Goal: Entertainment & Leisure: Browse casually

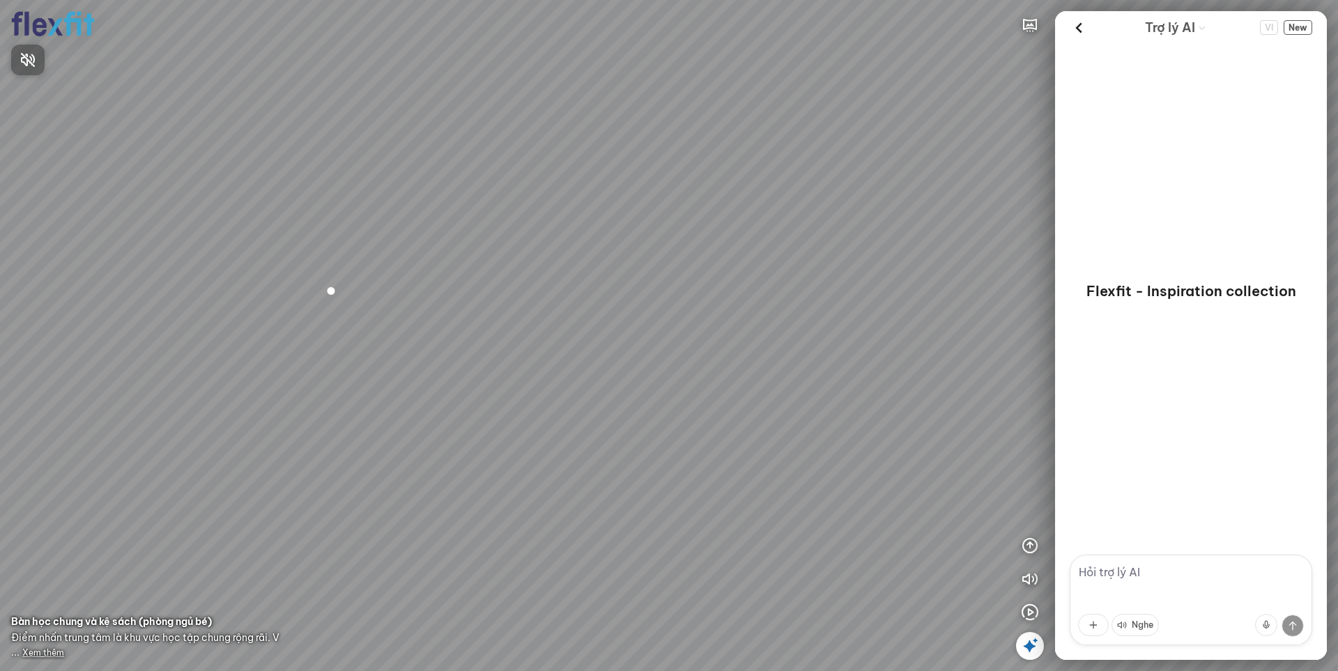
click at [1029, 610] on div at bounding box center [669, 335] width 1338 height 671
click at [1033, 615] on icon "button" at bounding box center [1029, 612] width 17 height 17
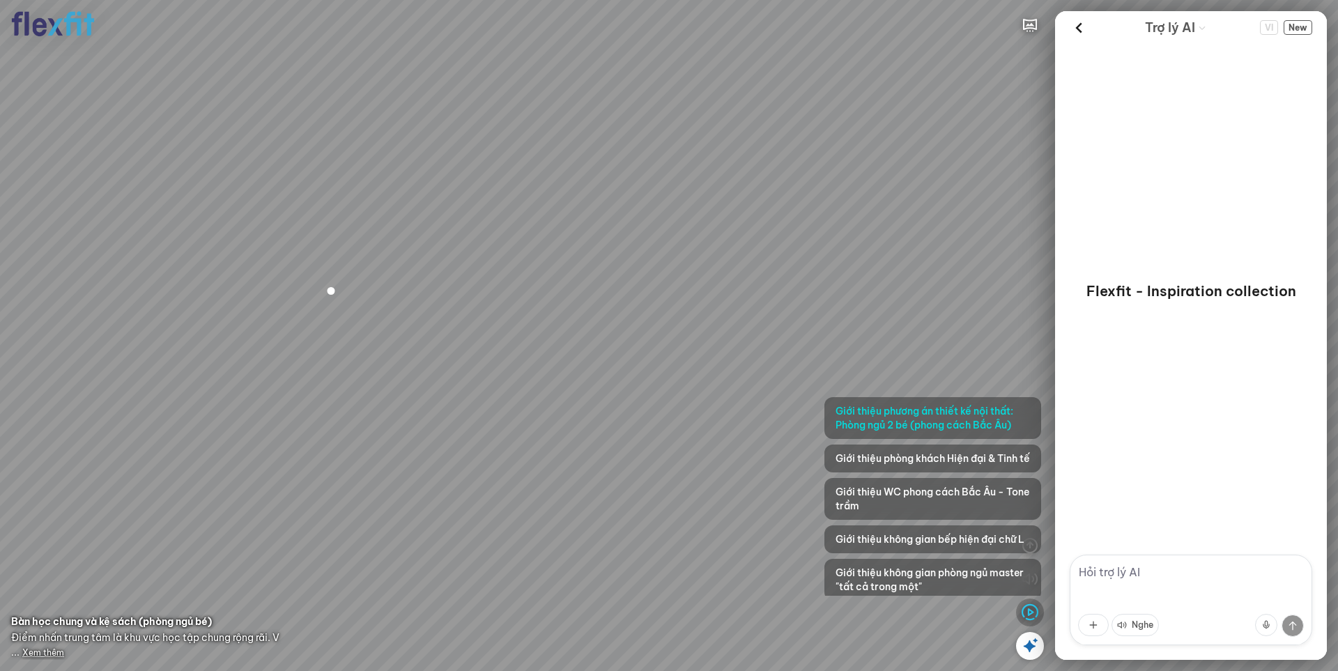
scroll to position [114, 0]
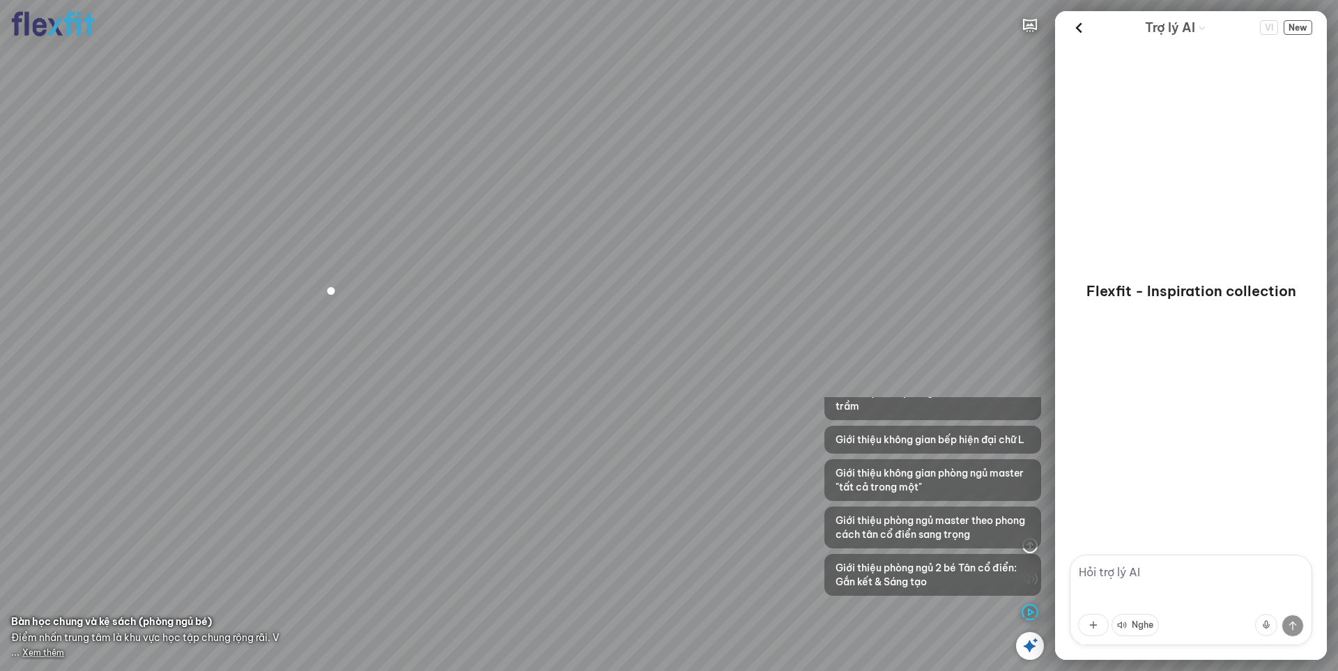
click at [762, 453] on div at bounding box center [669, 335] width 1338 height 671
click at [990, 331] on div at bounding box center [669, 335] width 1338 height 671
drag, startPoint x: 983, startPoint y: 331, endPoint x: 796, endPoint y: 362, distance: 190.0
click at [796, 362] on div at bounding box center [669, 335] width 1338 height 671
click at [1035, 610] on icon "button" at bounding box center [1029, 612] width 17 height 17
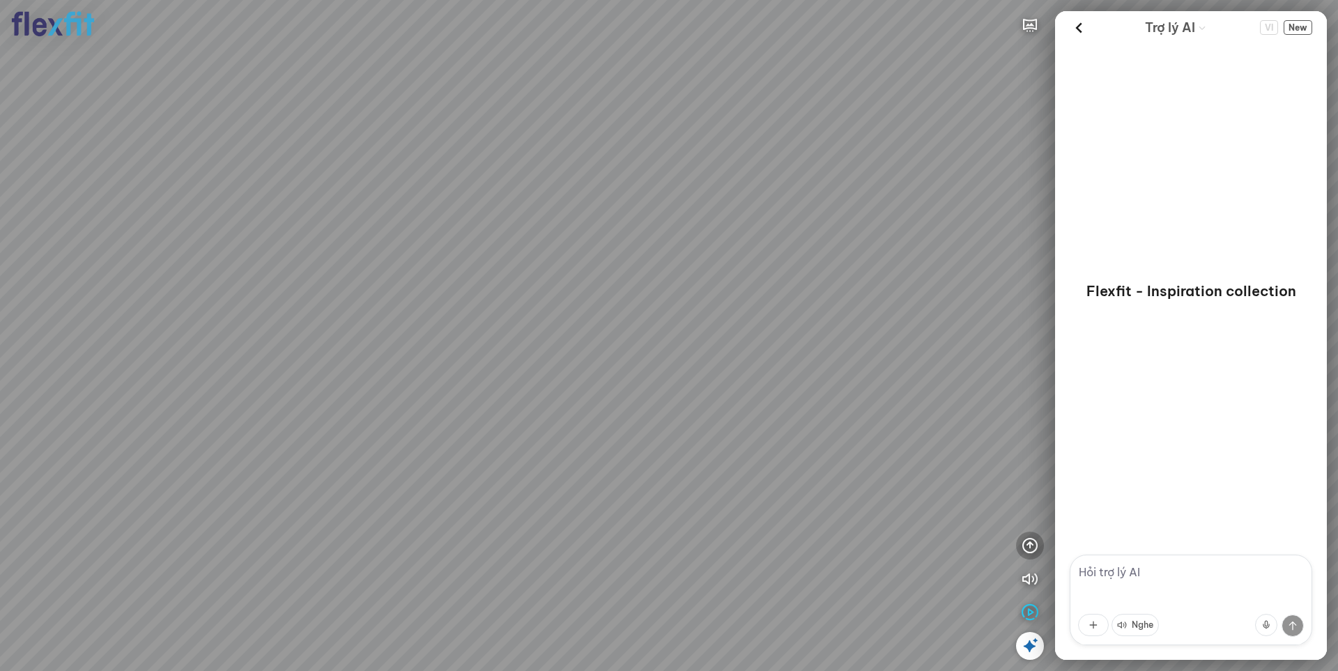
click at [1030, 546] on icon "button" at bounding box center [1029, 545] width 17 height 17
click at [1031, 474] on icon "button" at bounding box center [1029, 478] width 17 height 17
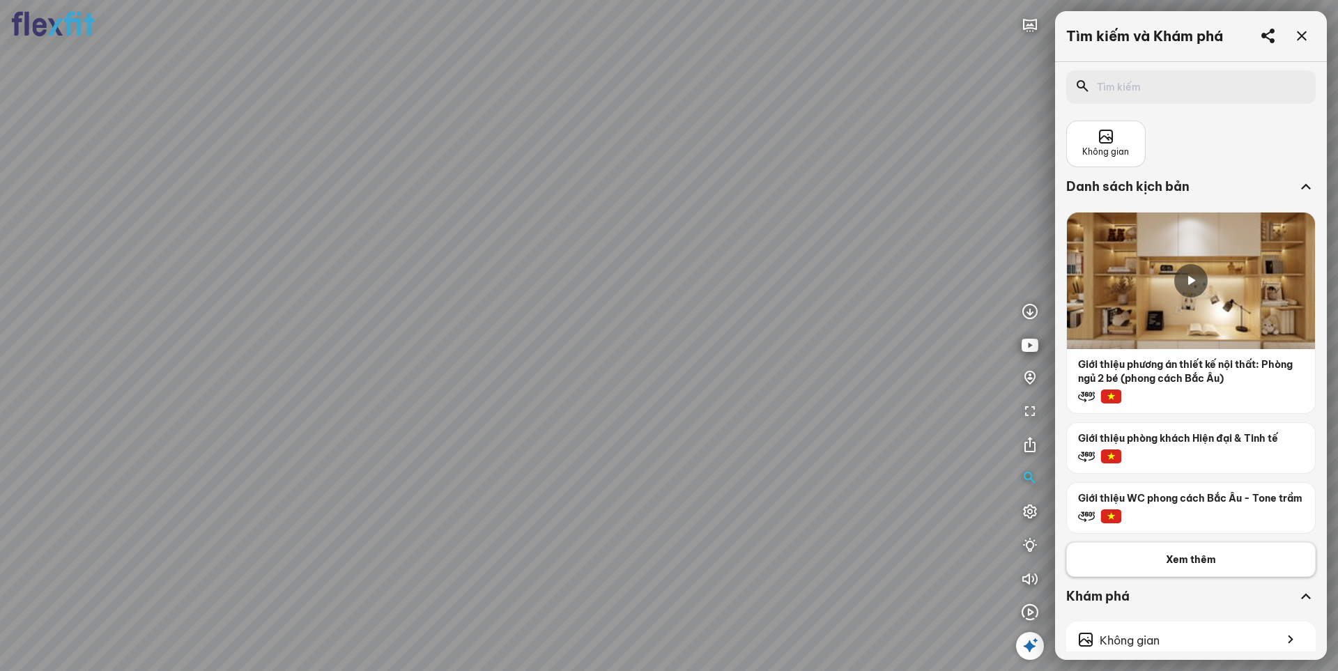
click at [1185, 566] on span "Xem thêm" at bounding box center [1191, 560] width 50 height 14
